Goal: Transaction & Acquisition: Purchase product/service

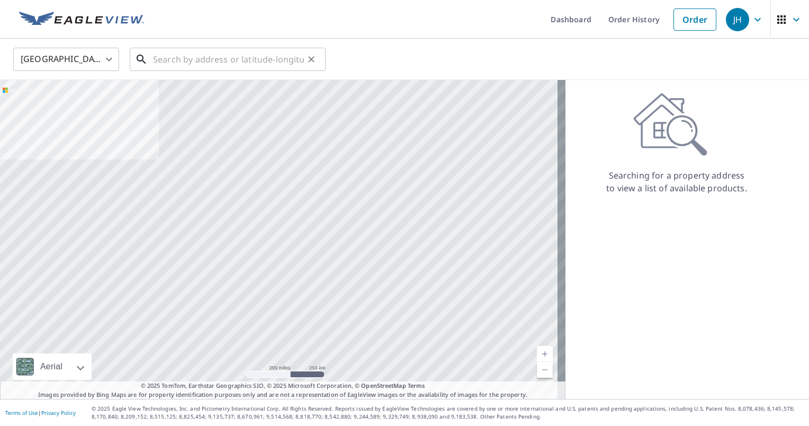
click at [169, 59] on input "text" at bounding box center [228, 59] width 151 height 30
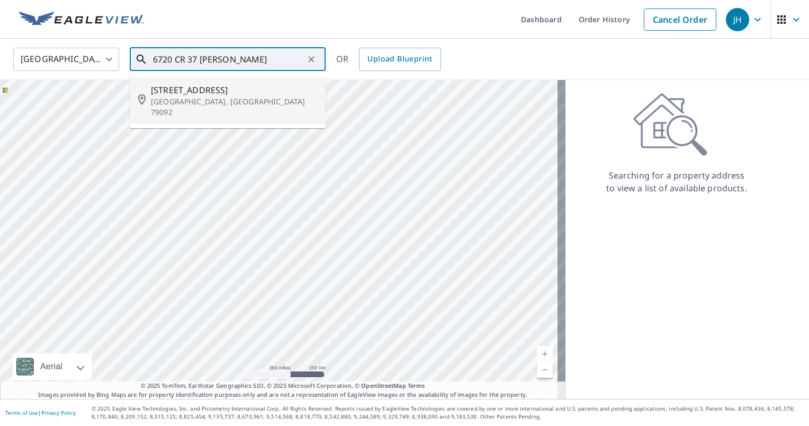
click at [167, 89] on span "[STREET_ADDRESS]" at bounding box center [234, 90] width 166 height 13
type input "[STREET_ADDRESS][PERSON_NAME]"
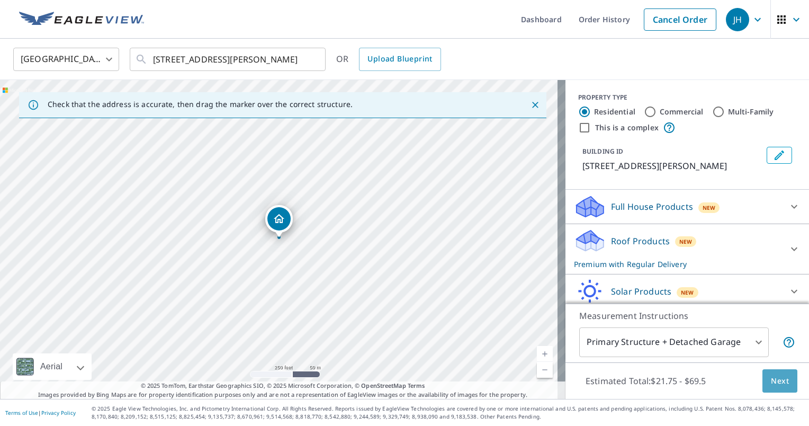
click at [771, 376] on span "Next" at bounding box center [780, 380] width 18 height 13
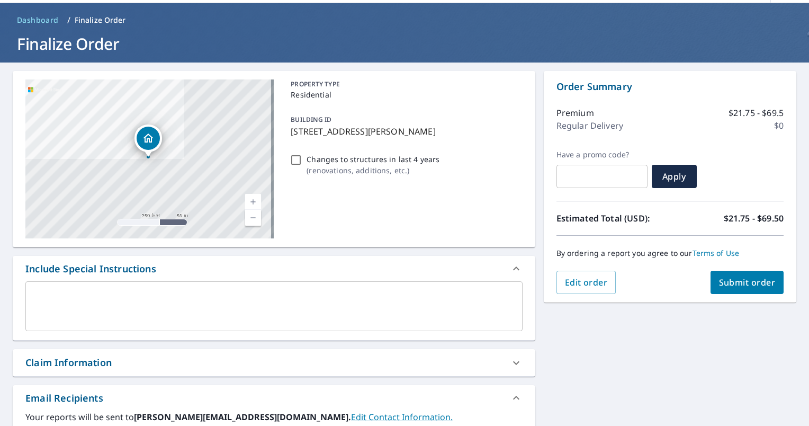
scroll to position [106, 0]
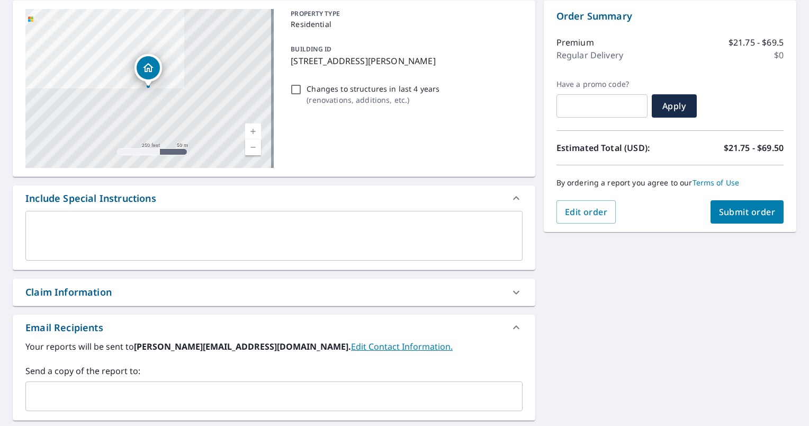
click at [248, 295] on div "Claim Information" at bounding box center [264, 292] width 478 height 14
checkbox input "true"
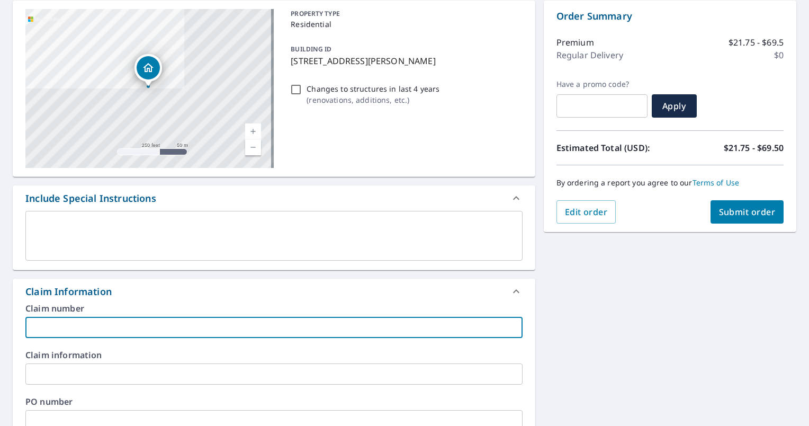
click at [190, 325] on input "text" at bounding box center [273, 327] width 497 height 21
type input "R"
checkbox input "true"
type input "Ro"
checkbox input "true"
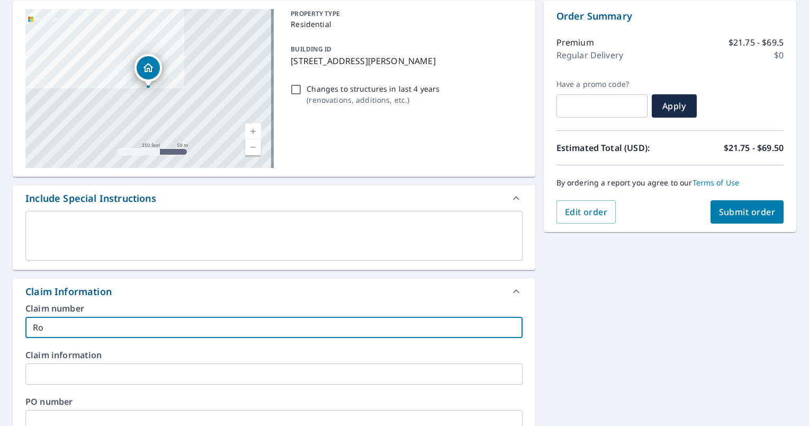
type input "[PERSON_NAME]"
checkbox input "true"
type input "Robe"
checkbox input "true"
type input "Rober"
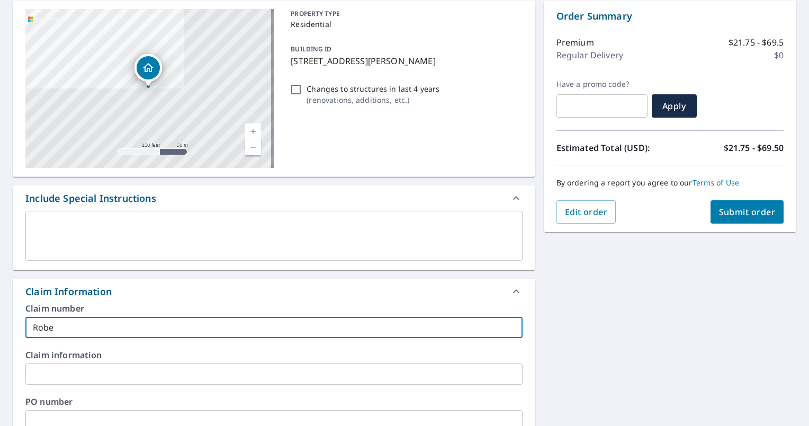
checkbox input "true"
type input "[PERSON_NAME]"
checkbox input "true"
type input "[PERSON_NAME]"
checkbox input "true"
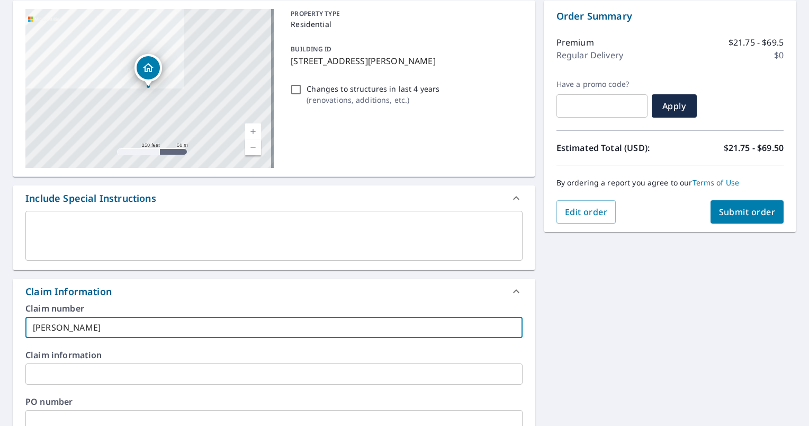
type input "[PERSON_NAME]"
checkbox input "true"
type input "[PERSON_NAME]"
checkbox input "true"
type input "[PERSON_NAME]"
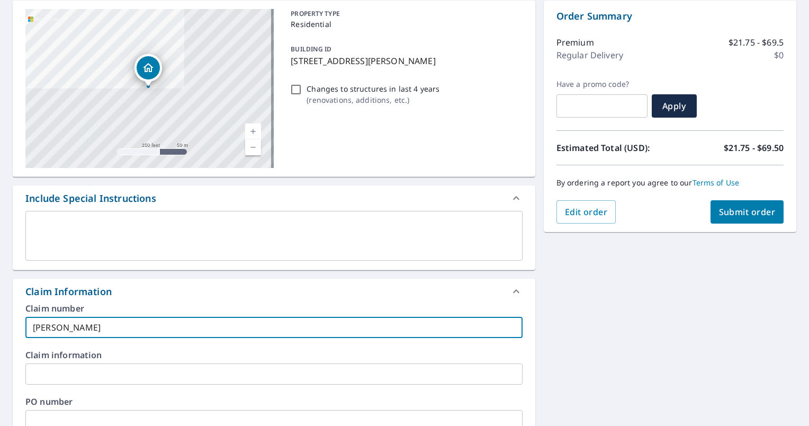
checkbox input "true"
type input "[PERSON_NAME]"
checkbox input "true"
type input "[PERSON_NAME]"
checkbox input "true"
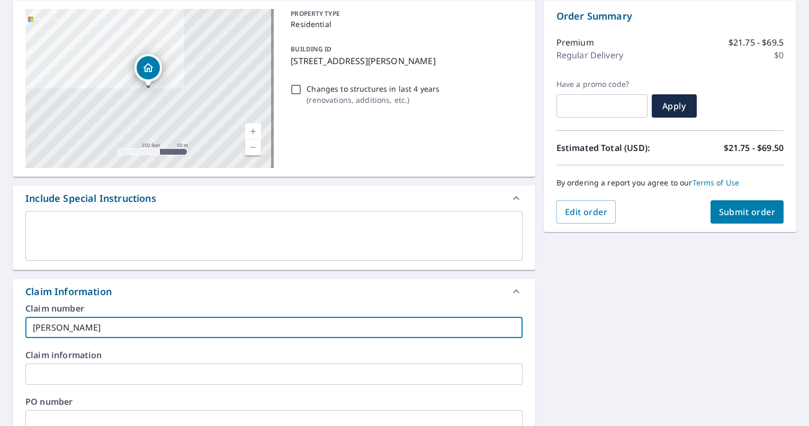
type input "[PERSON_NAME]"
checkbox input "true"
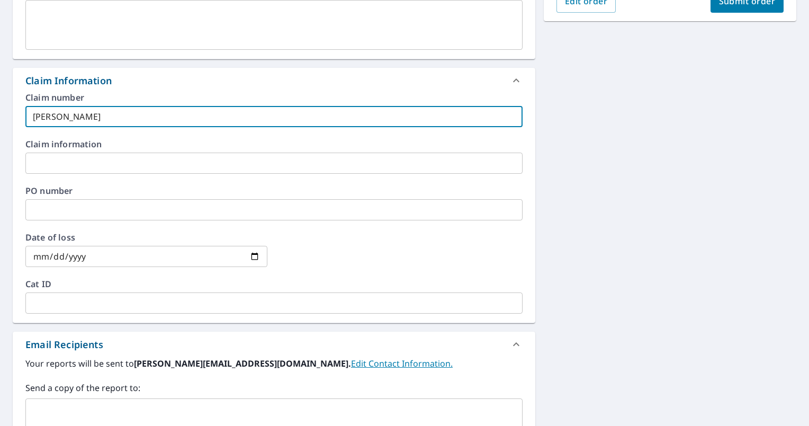
scroll to position [318, 0]
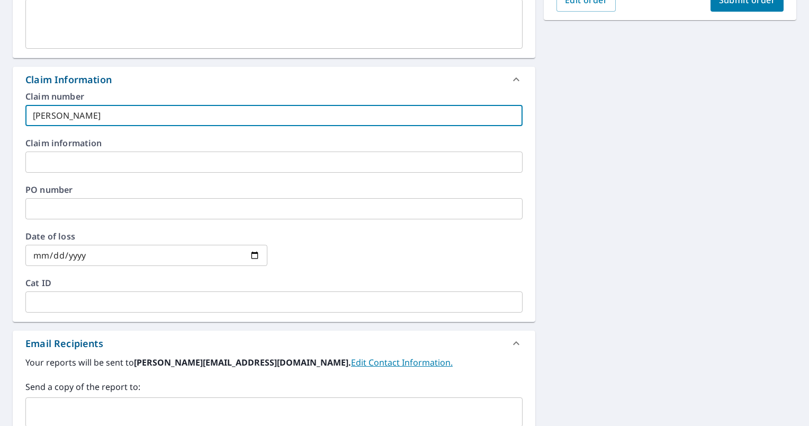
type input "[PERSON_NAME]"
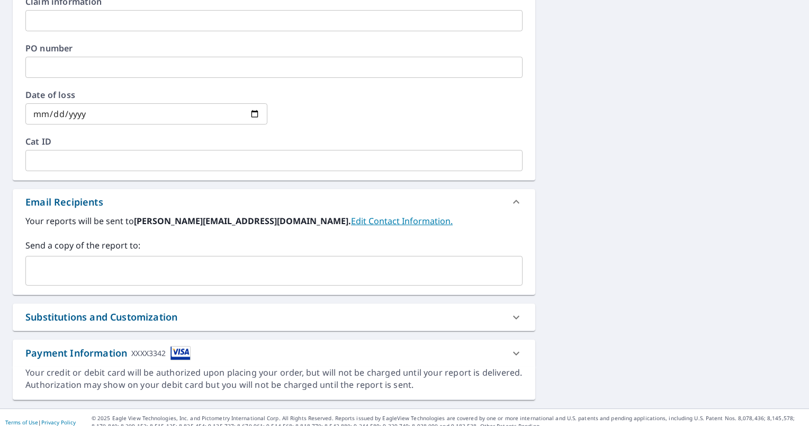
scroll to position [468, 0]
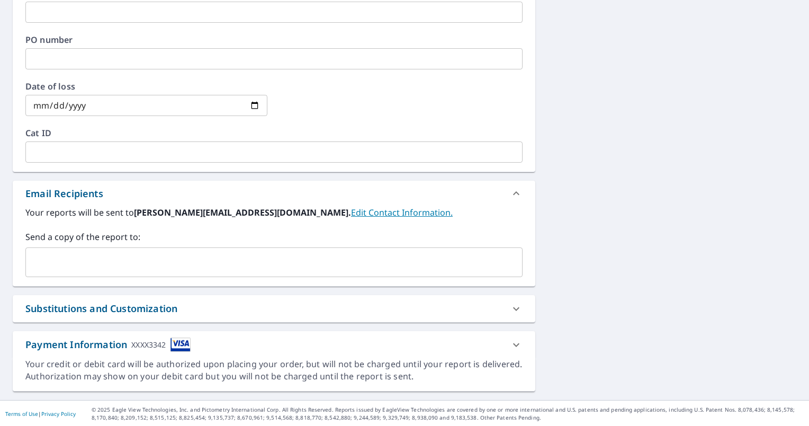
click at [144, 267] on input "text" at bounding box center [266, 262] width 472 height 20
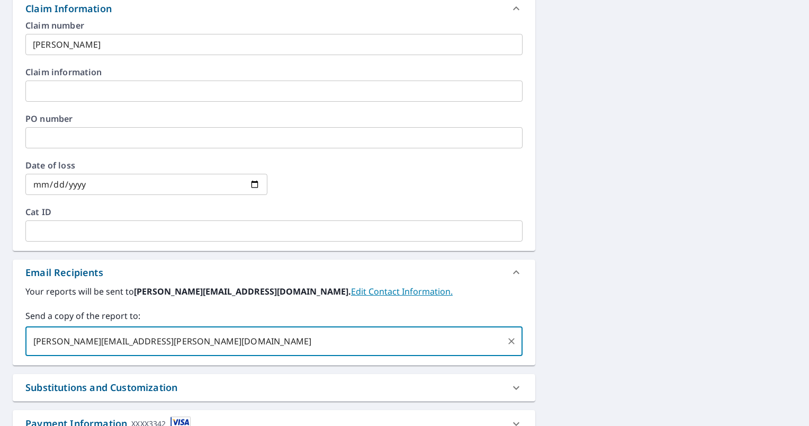
scroll to position [256, 0]
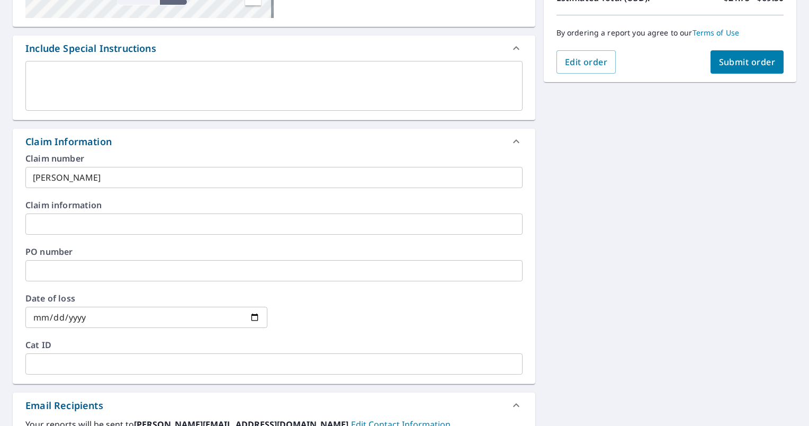
type input "[PERSON_NAME][EMAIL_ADDRESS][PERSON_NAME][DOMAIN_NAME]"
click at [743, 58] on span "Submit order" at bounding box center [747, 62] width 57 height 12
checkbox input "true"
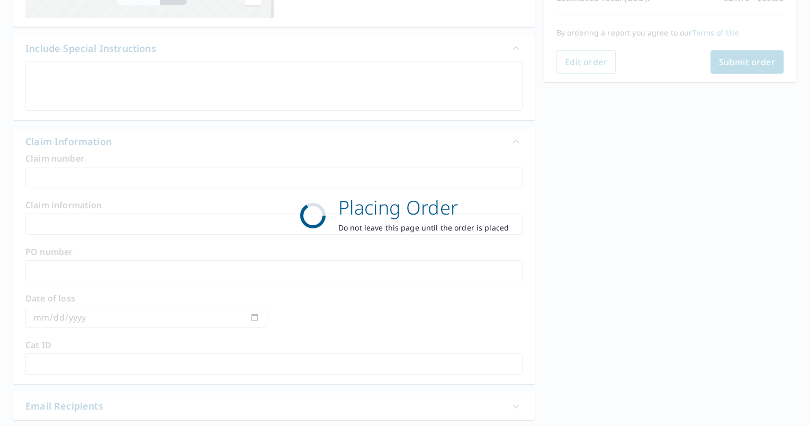
scroll to position [197, 0]
